Goal: Use online tool/utility: Utilize a website feature to perform a specific function

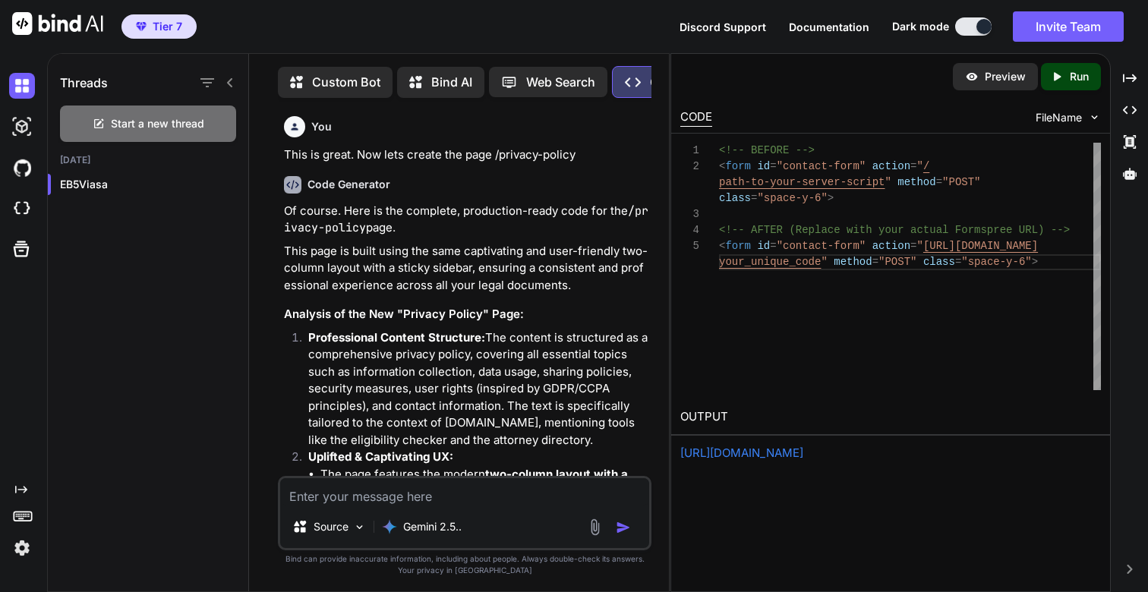
scroll to position [112, 0]
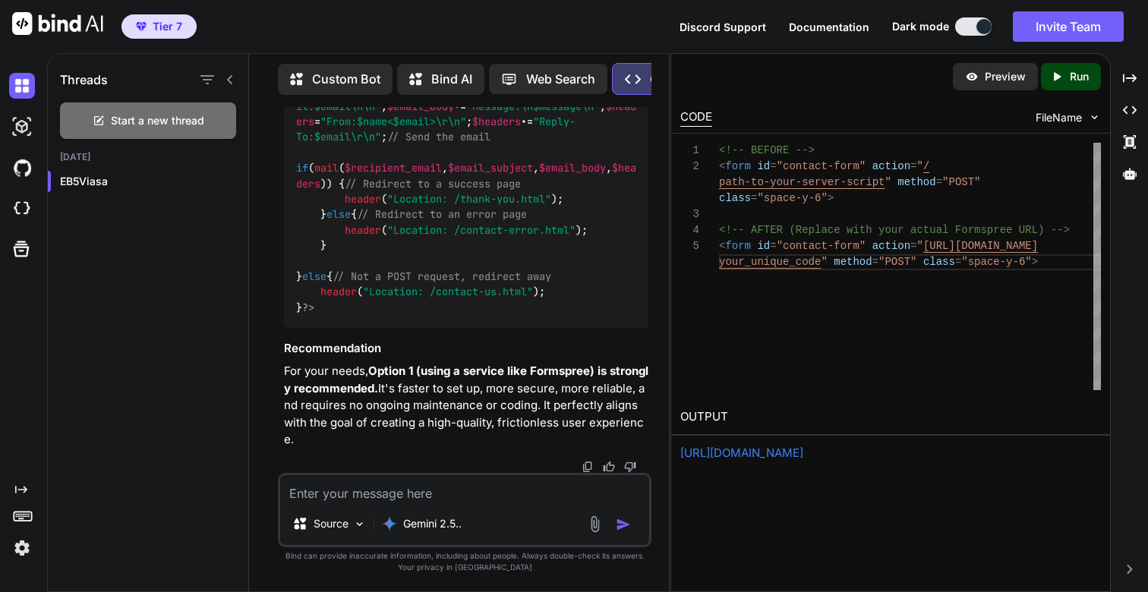
click at [393, 495] on textarea at bounding box center [464, 488] width 369 height 27
type textarea "N"
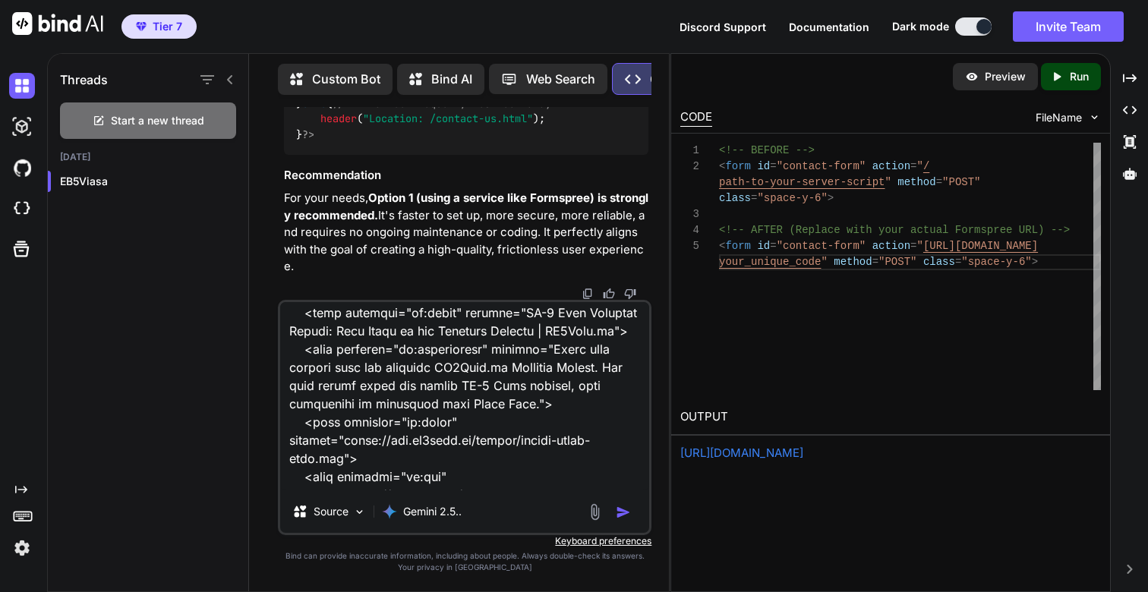
scroll to position [0, 0]
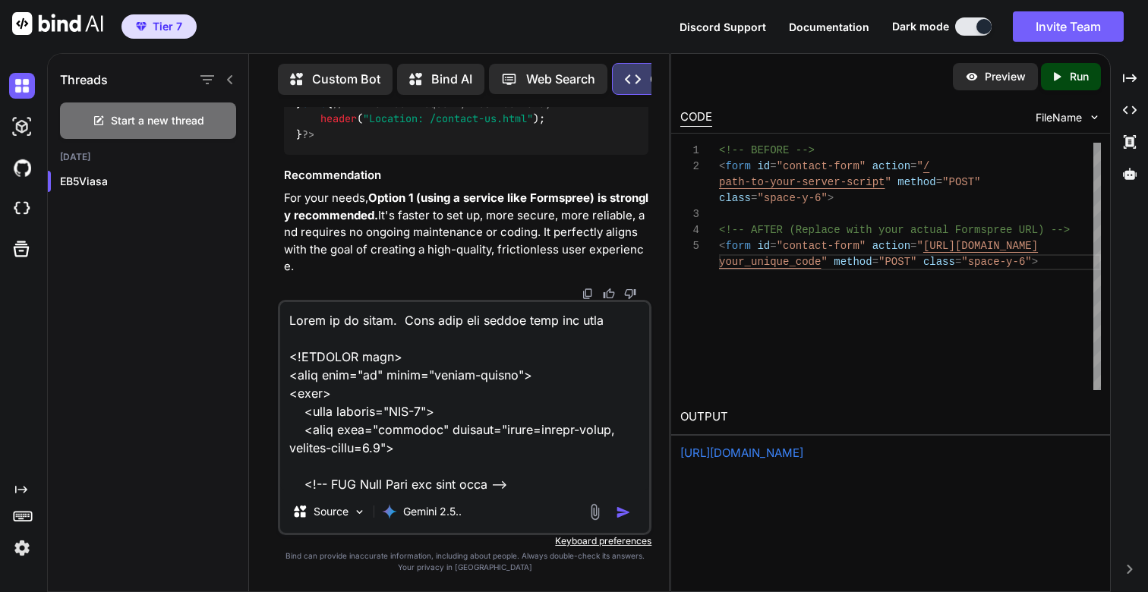
click at [617, 323] on textarea at bounding box center [464, 396] width 369 height 188
click at [412, 322] on textarea at bounding box center [464, 396] width 369 height 188
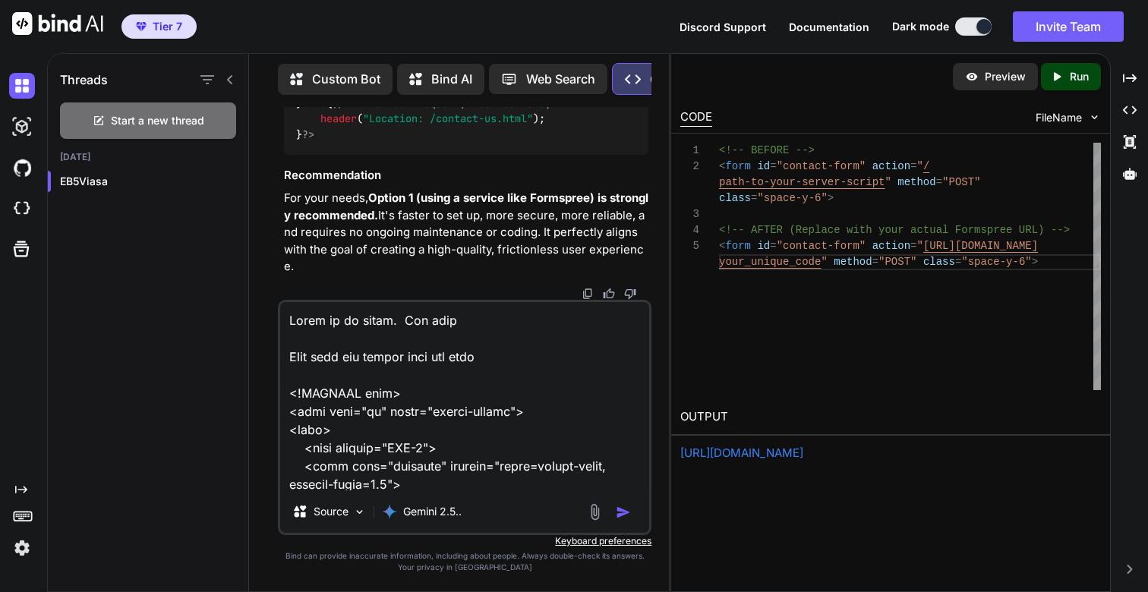
paste textarea "[URL][DOMAIN_NAME]"
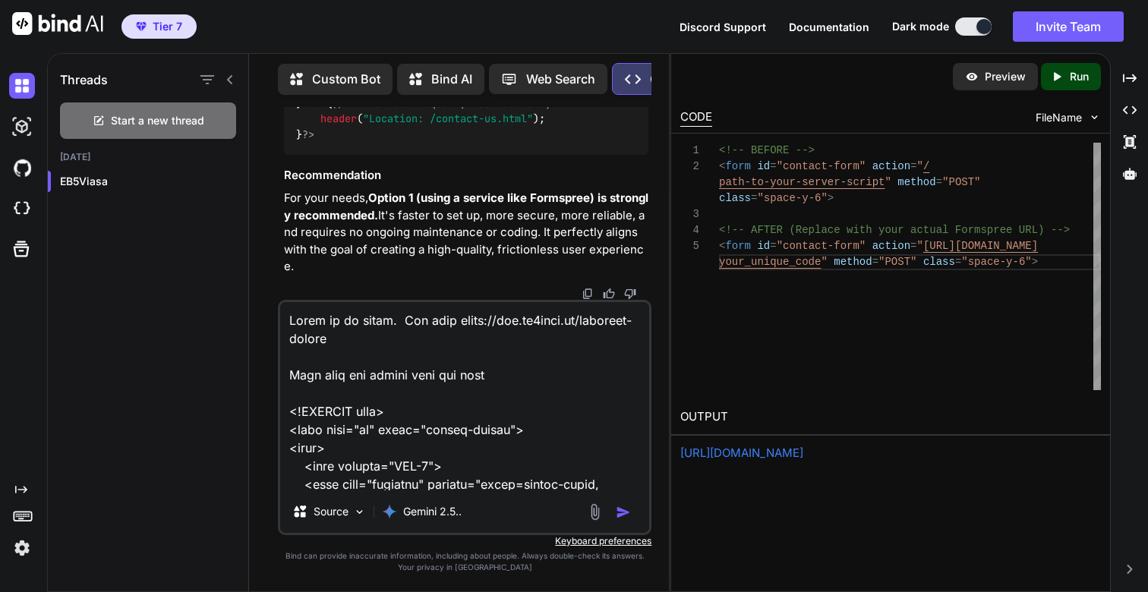
click at [422, 340] on textarea at bounding box center [464, 396] width 369 height 188
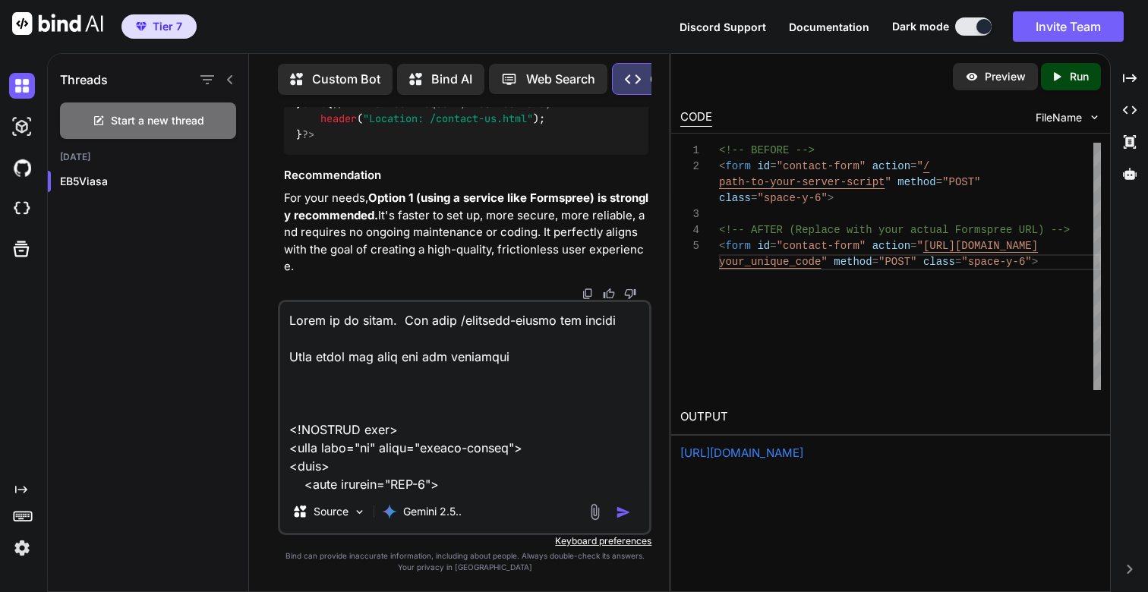
paste textarea "1) Ask me clarifying questions until you're 95% confident you can complete the …"
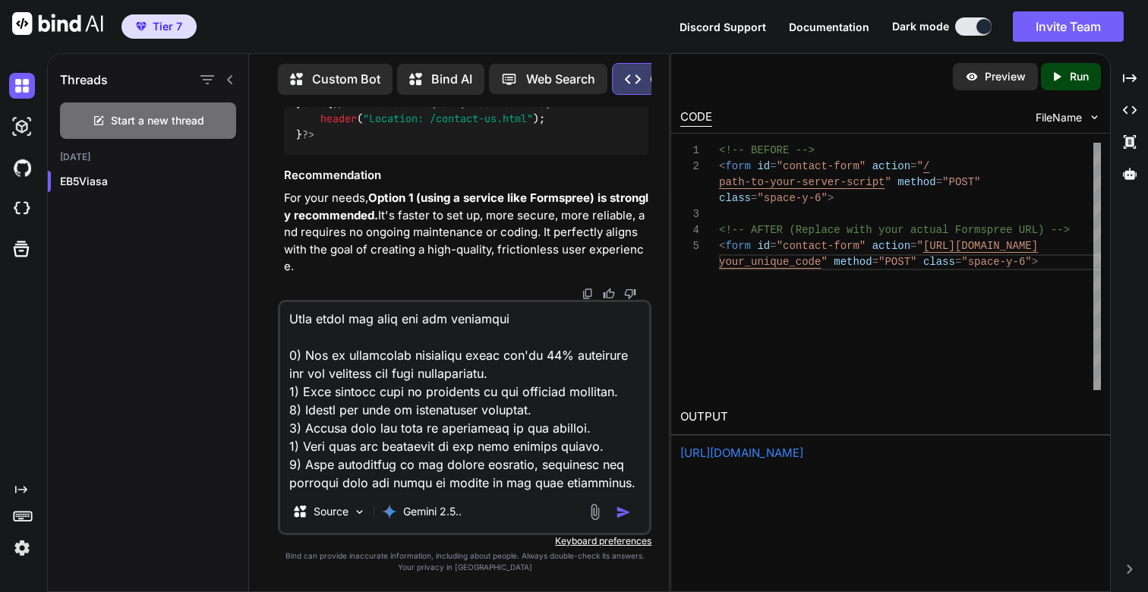
scroll to position [30, 0]
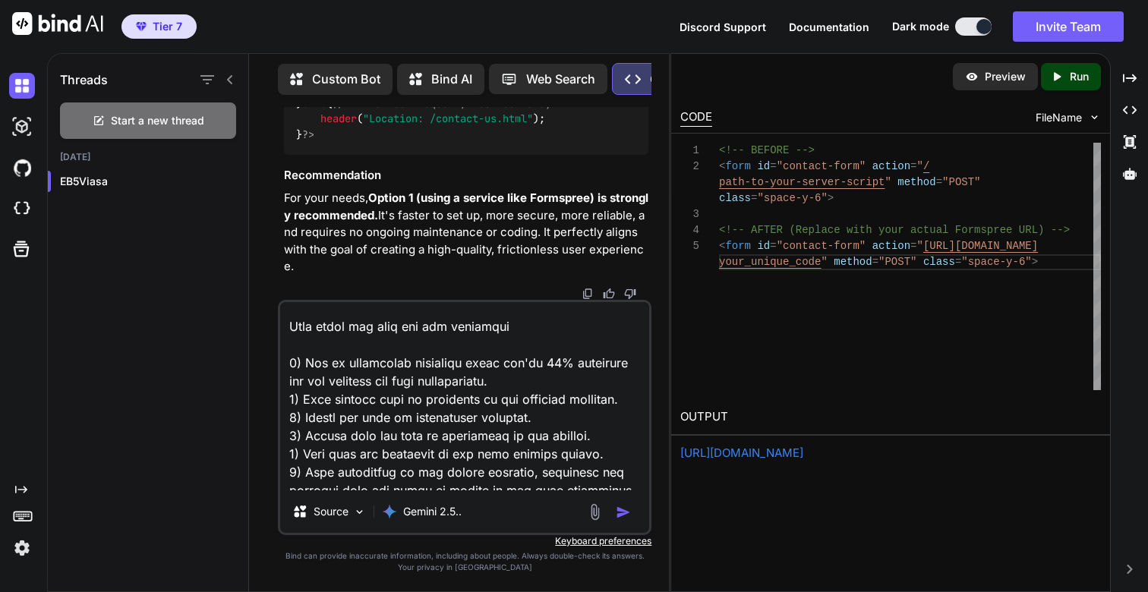
click at [427, 361] on textarea at bounding box center [464, 396] width 369 height 188
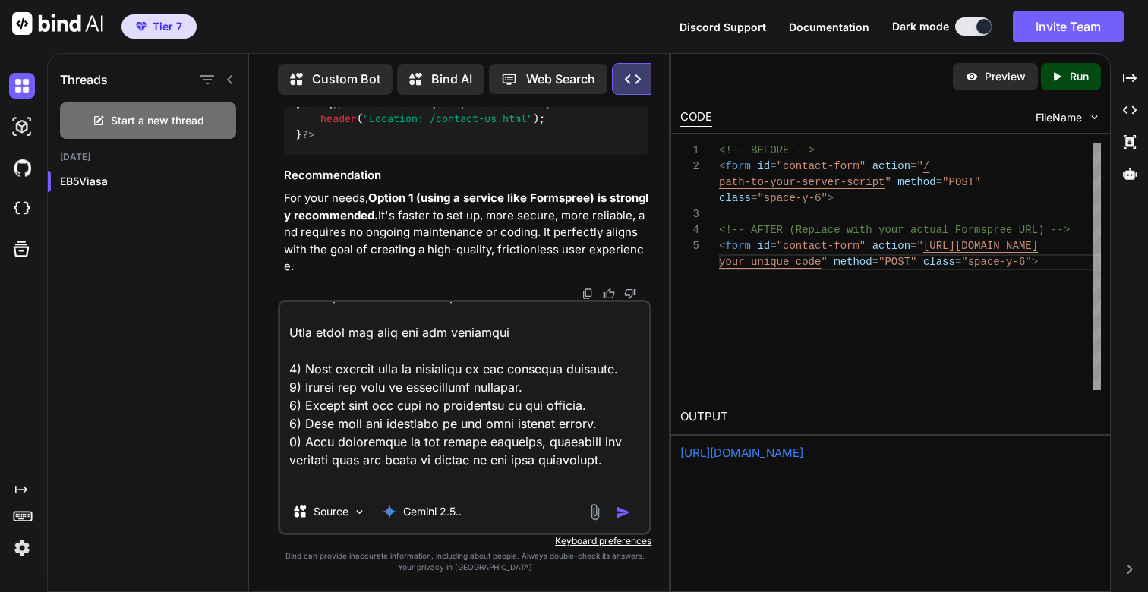
scroll to position [0, 0]
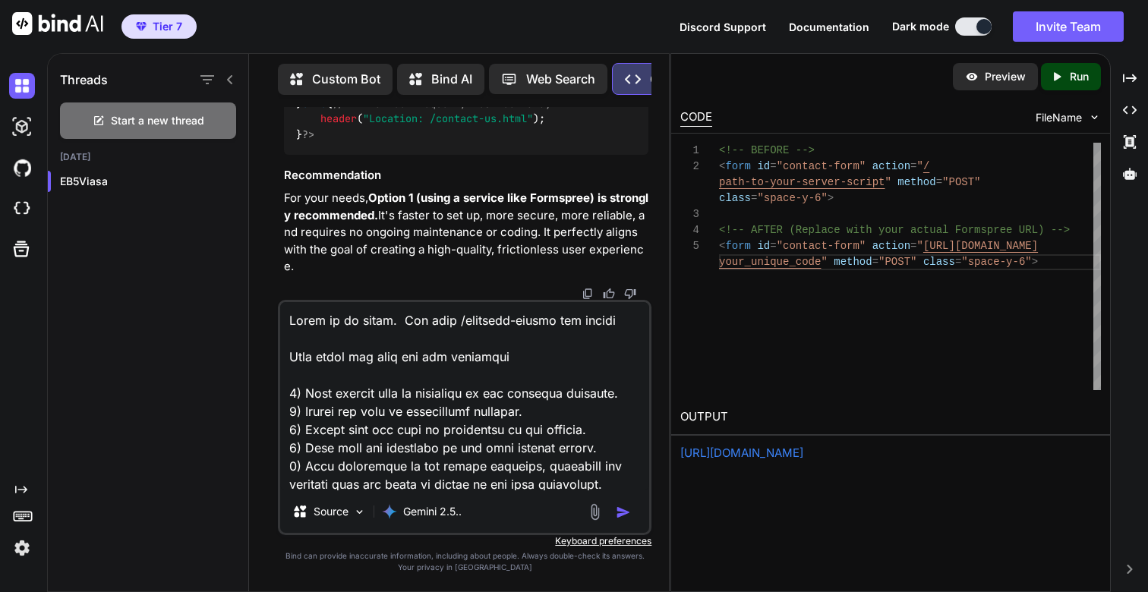
click at [569, 338] on textarea at bounding box center [464, 396] width 369 height 188
click at [553, 355] on textarea at bounding box center [464, 396] width 369 height 188
click at [631, 322] on textarea at bounding box center [464, 396] width 369 height 188
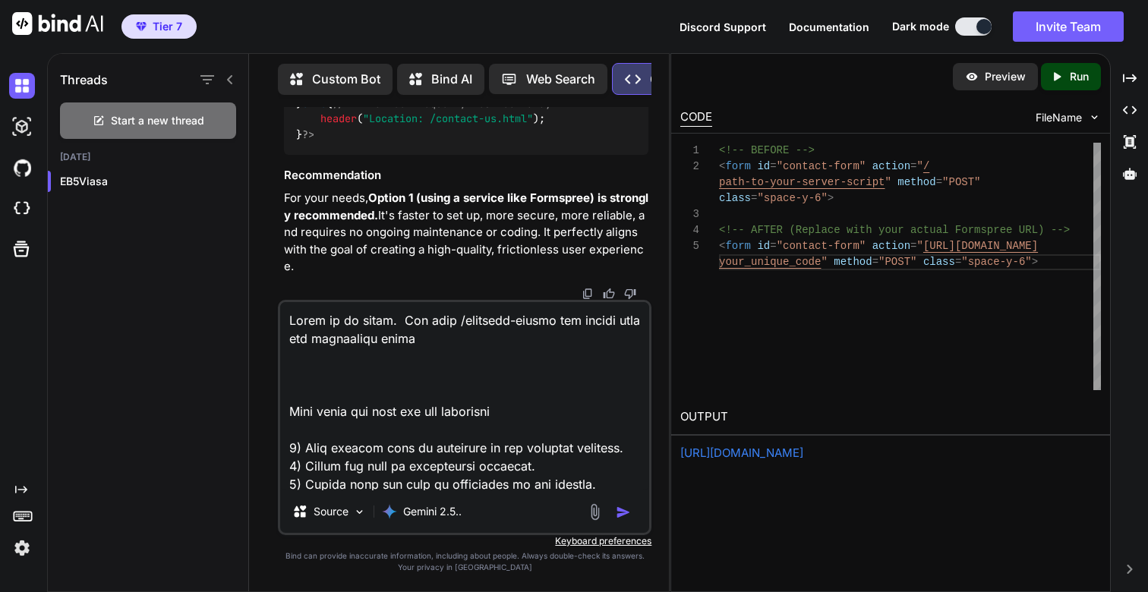
paste textarea "[URL][DOMAIN_NAME] [URL][DOMAIN_NAME] [URL][DOMAIN_NAME] [URL][DOMAIN_NAME] [UR…"
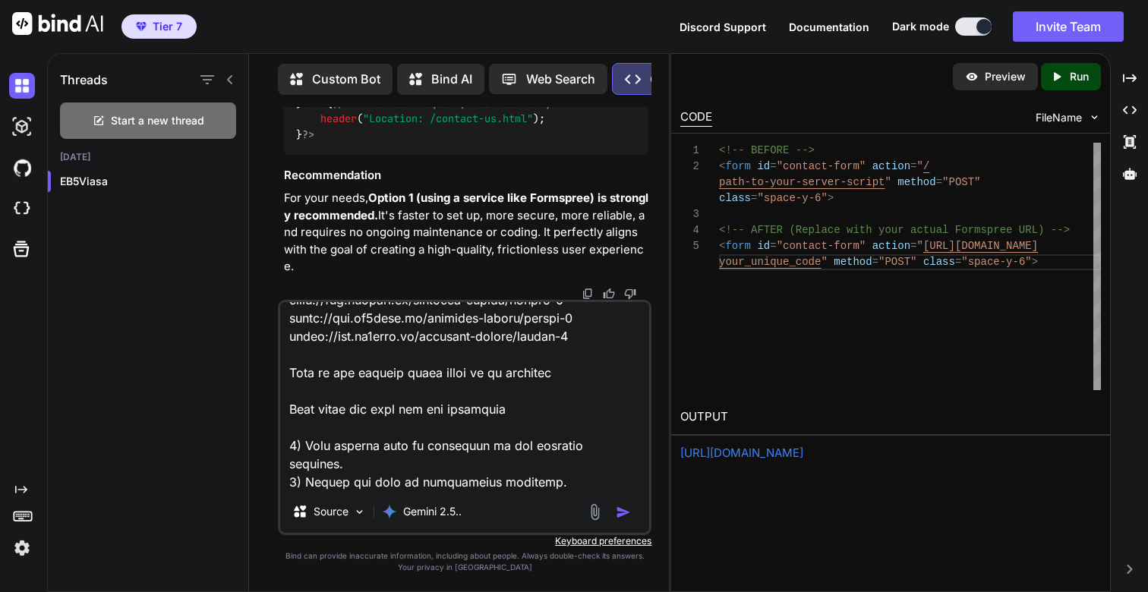
scroll to position [118, 0]
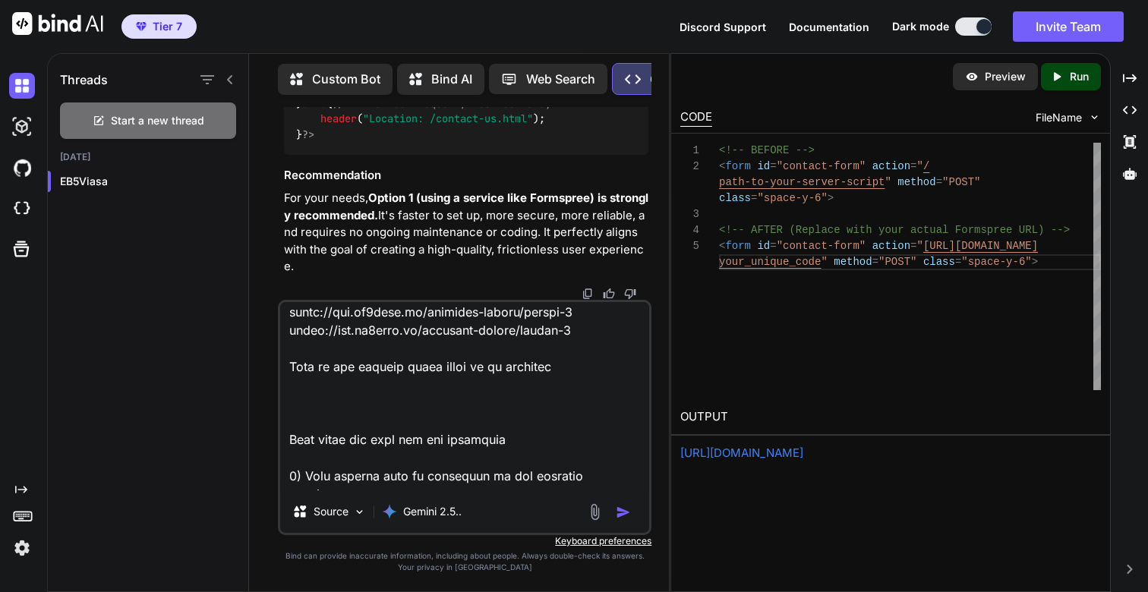
paste textarea "[URL][DOMAIN_NAME] [URL][DOMAIN_NAME] [URL][DOMAIN_NAME] [URL][DOMAIN_NAME] [UR…"
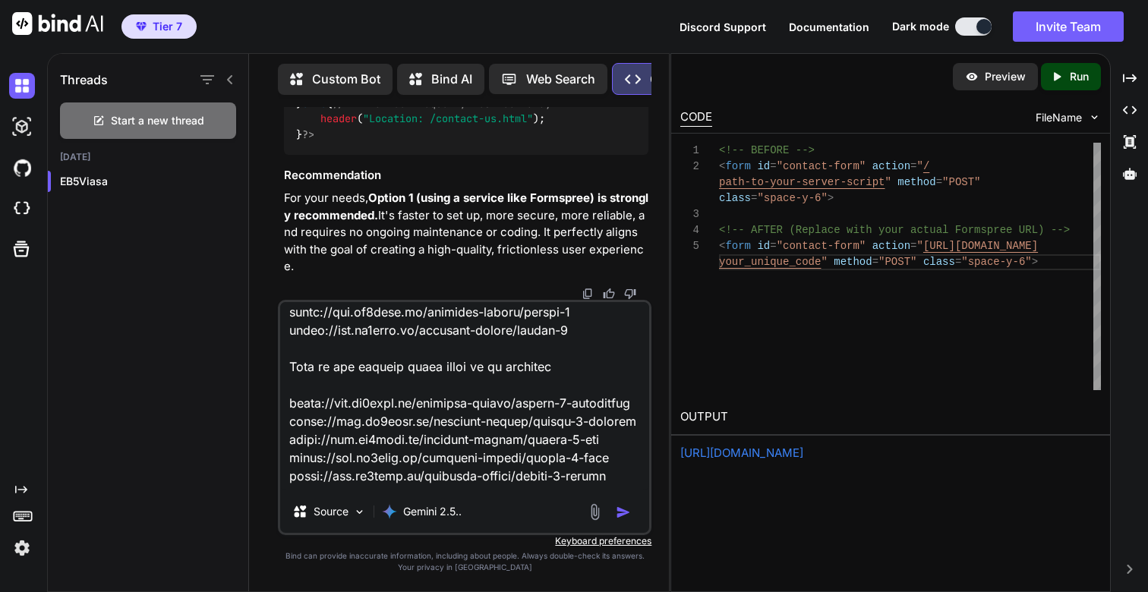
click at [410, 365] on textarea at bounding box center [464, 396] width 369 height 188
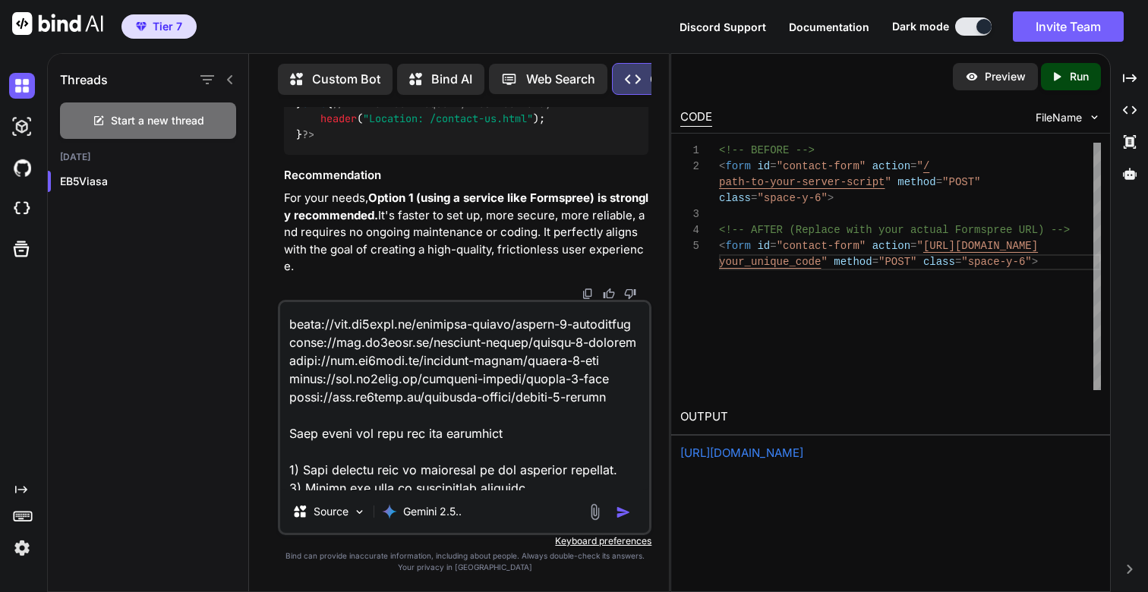
scroll to position [209, 0]
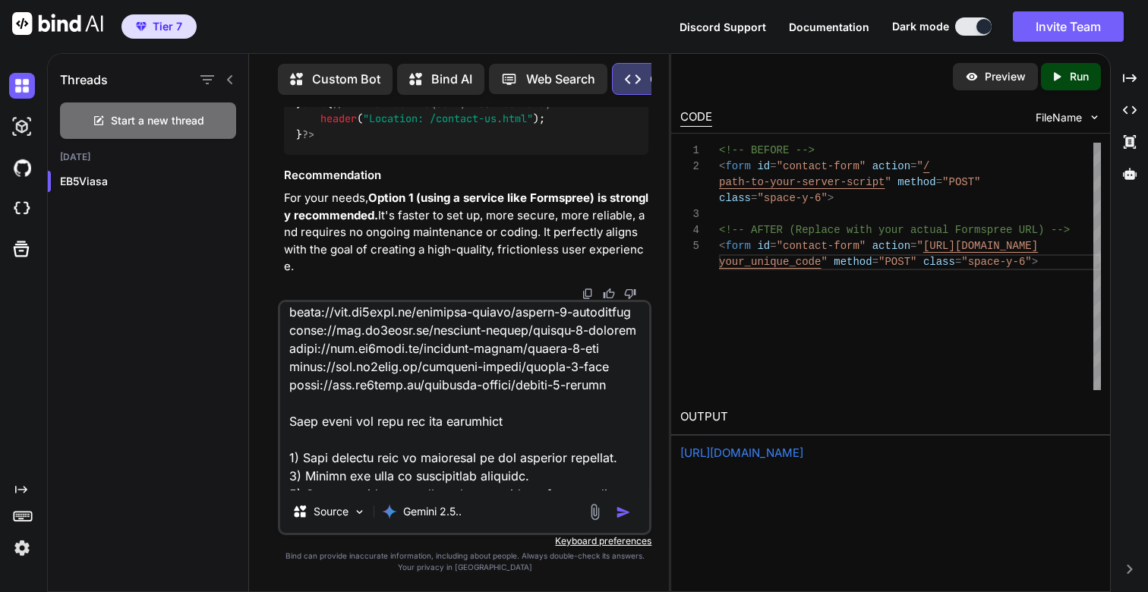
click at [551, 407] on textarea at bounding box center [464, 396] width 369 height 188
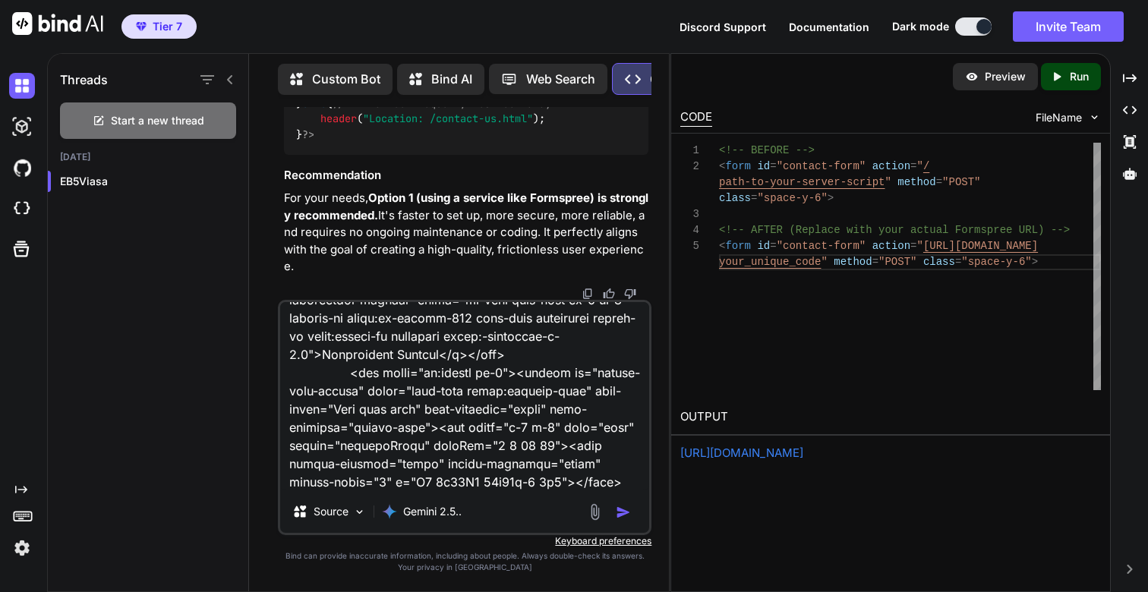
scroll to position [3858, 0]
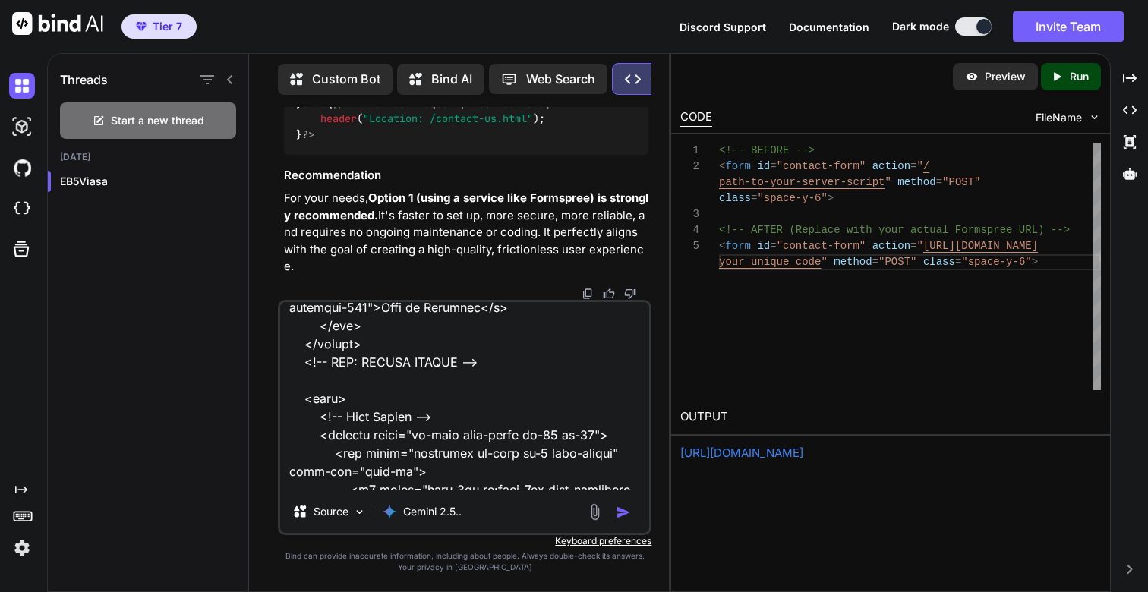
type textarea "Based on my audit. The page /learning-center has issues with the incomplete lin…"
click at [625, 516] on img "button" at bounding box center [623, 512] width 15 height 15
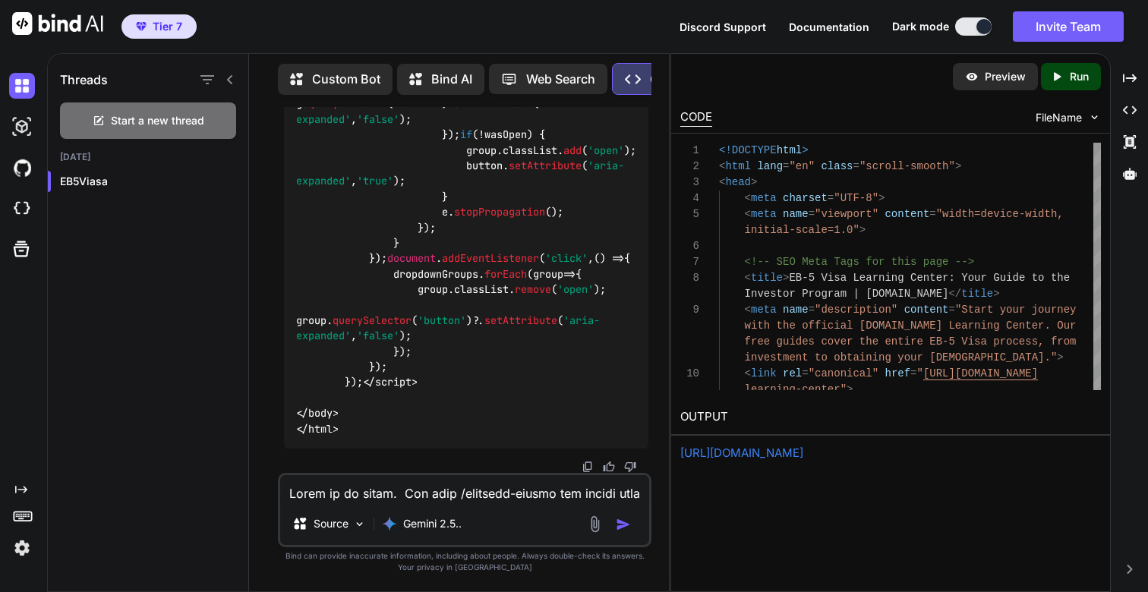
scroll to position [111268, 0]
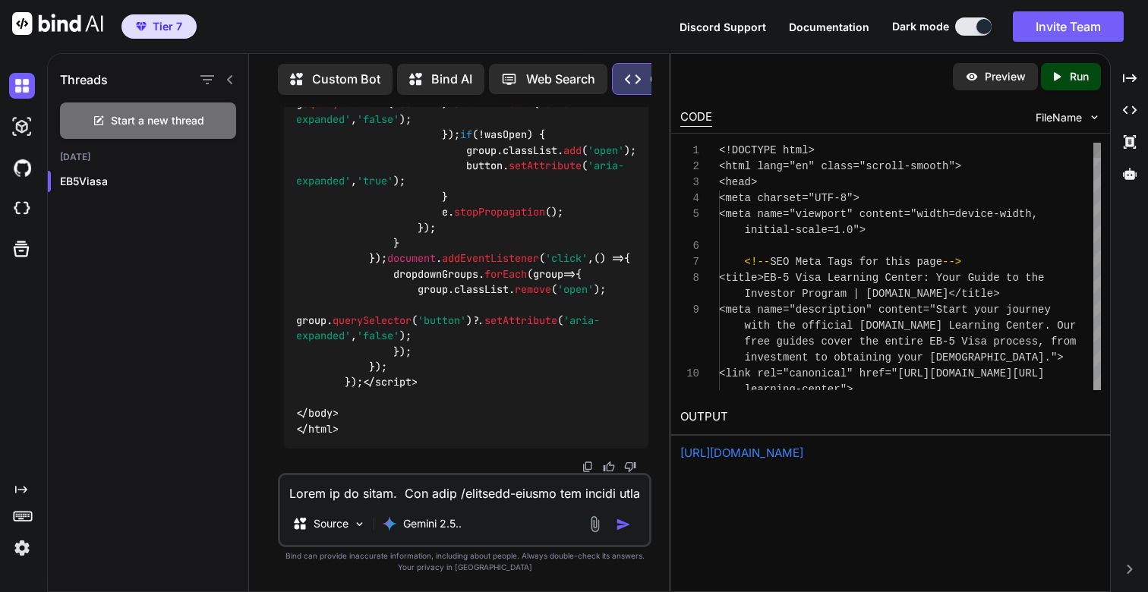
scroll to position [15, 0]
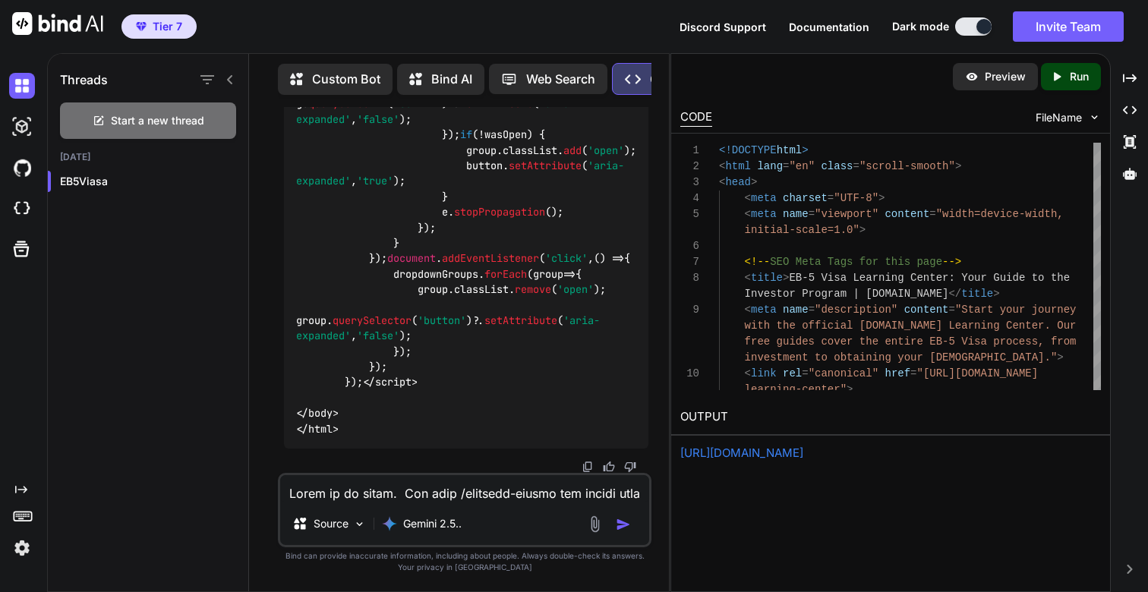
click at [1070, 74] on p "Run" at bounding box center [1079, 76] width 19 height 15
click at [741, 451] on link "[URL][DOMAIN_NAME]" at bounding box center [741, 453] width 123 height 14
